Goal: Obtain resource: Obtain resource

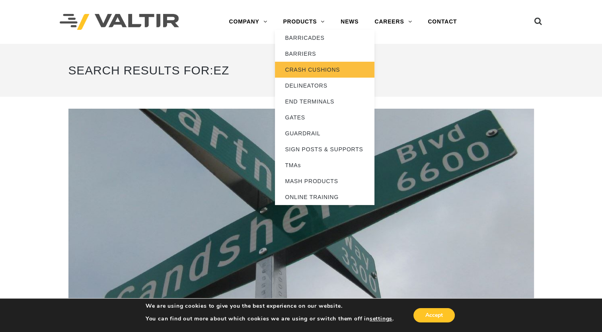
click at [317, 69] on link "CRASH CUSHIONS" at bounding box center [325, 70] width 100 height 16
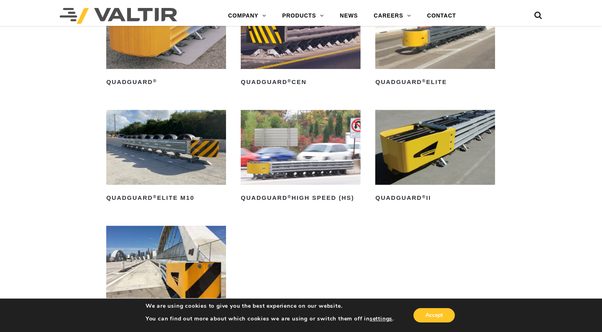
scroll to position [557, 0]
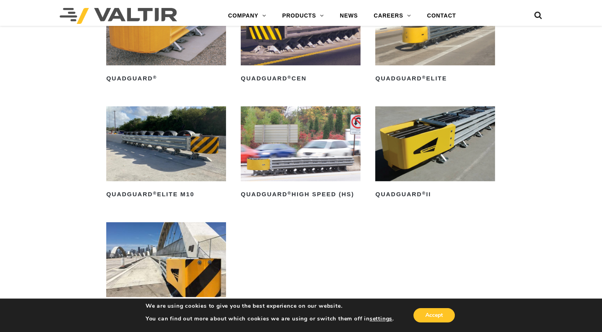
click at [457, 143] on img at bounding box center [435, 143] width 120 height 75
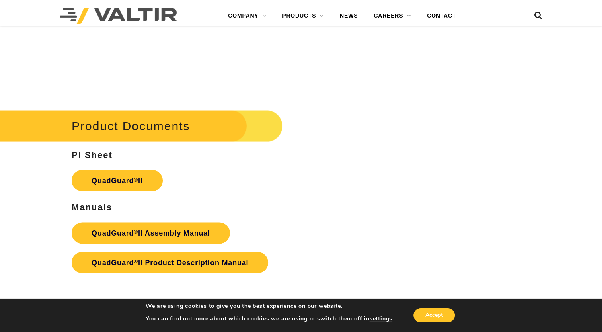
scroll to position [1672, 0]
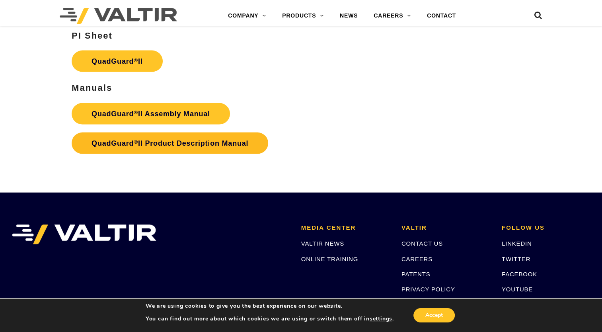
click at [207, 139] on strong "QuadGuard ® II Product Description Manual" at bounding box center [170, 143] width 157 height 8
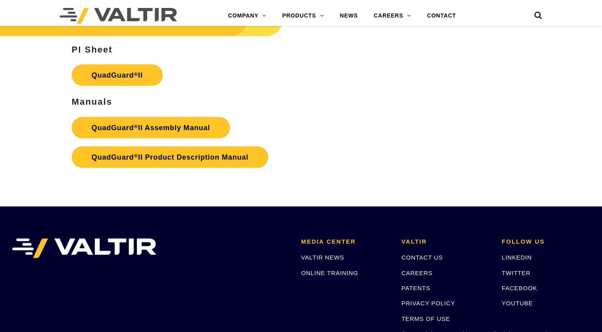
scroll to position [1672, 0]
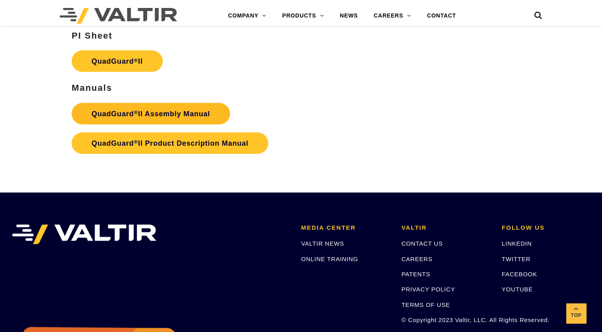
click at [175, 110] on strong "QuadGuard ® II Assembly Manual" at bounding box center [151, 114] width 119 height 8
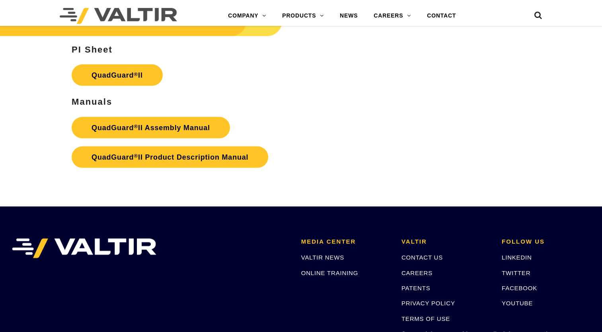
scroll to position [1672, 0]
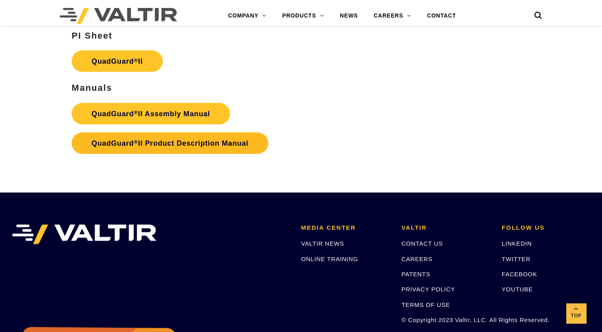
click at [190, 139] on strong "QuadGuard ® II Product Description Manual" at bounding box center [170, 143] width 157 height 8
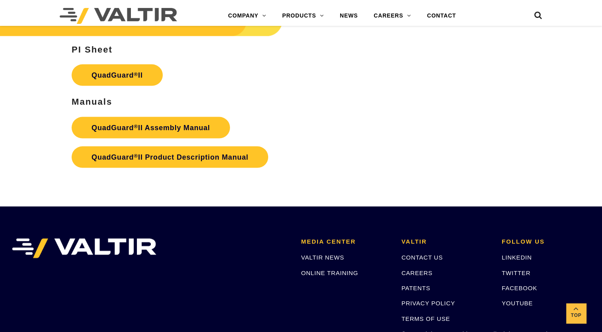
scroll to position [1672, 0]
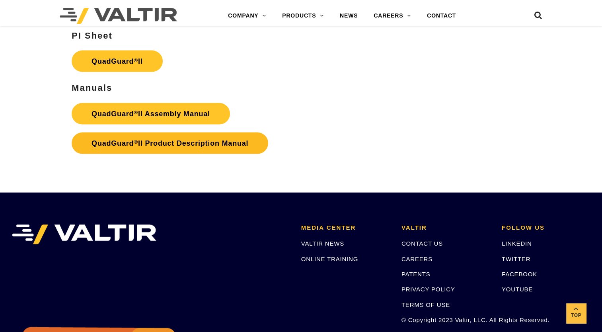
click at [229, 139] on strong "QuadGuard ® II Product Description Manual" at bounding box center [170, 143] width 157 height 8
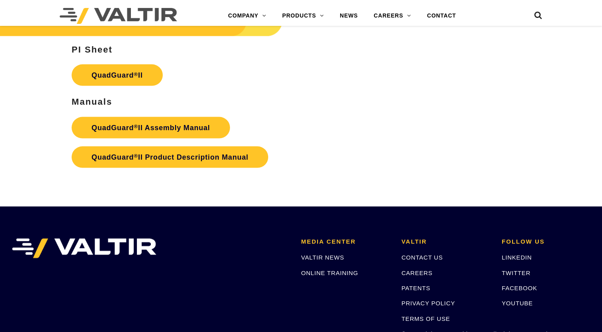
scroll to position [1672, 0]
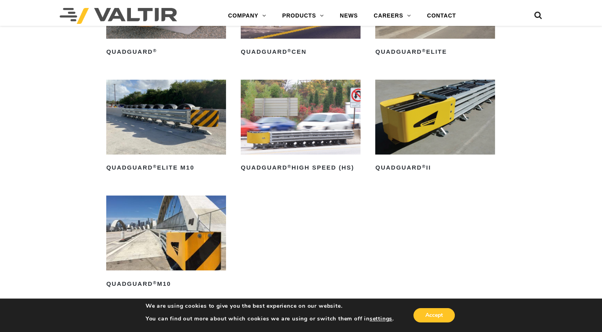
scroll to position [597, 0]
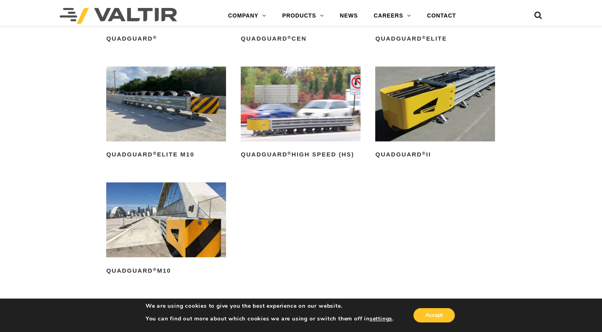
click at [298, 91] on img at bounding box center [301, 103] width 120 height 75
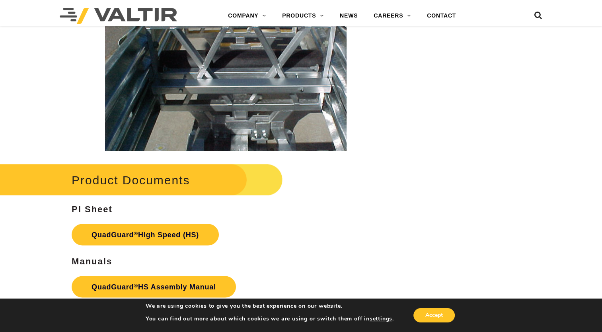
scroll to position [1393, 0]
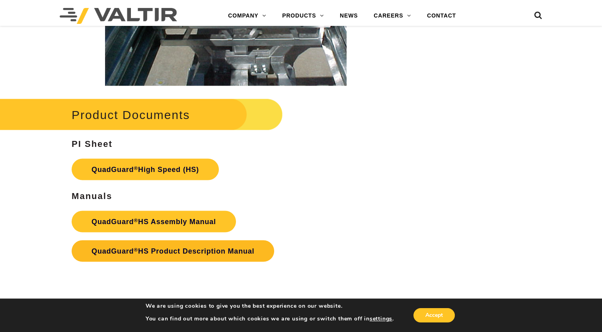
click at [185, 244] on link "QuadGuard ® HS Product Description Manual" at bounding box center [173, 250] width 203 height 21
